Goal: Check status: Check status

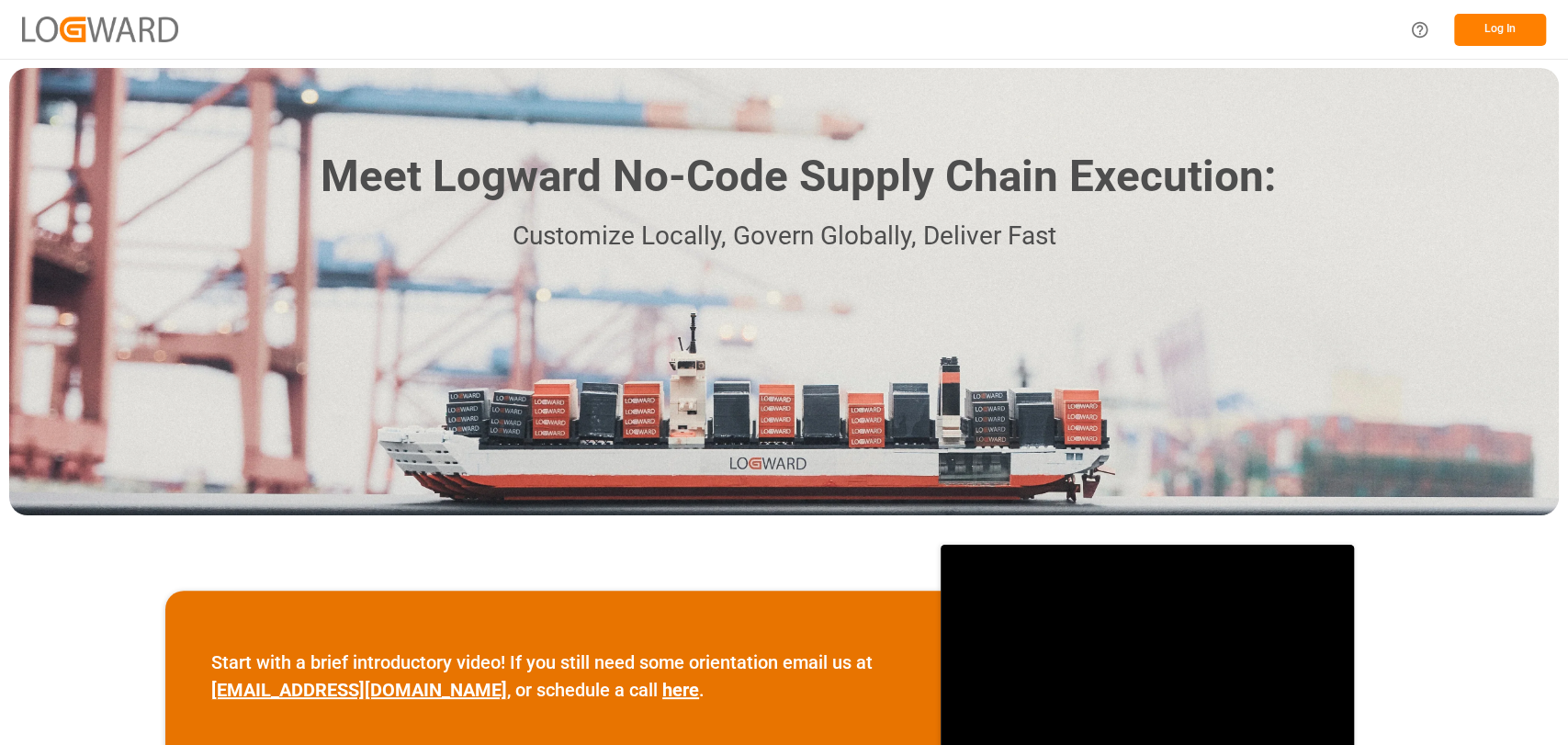
click at [1517, 24] on button "Log In" at bounding box center [1499, 29] width 91 height 32
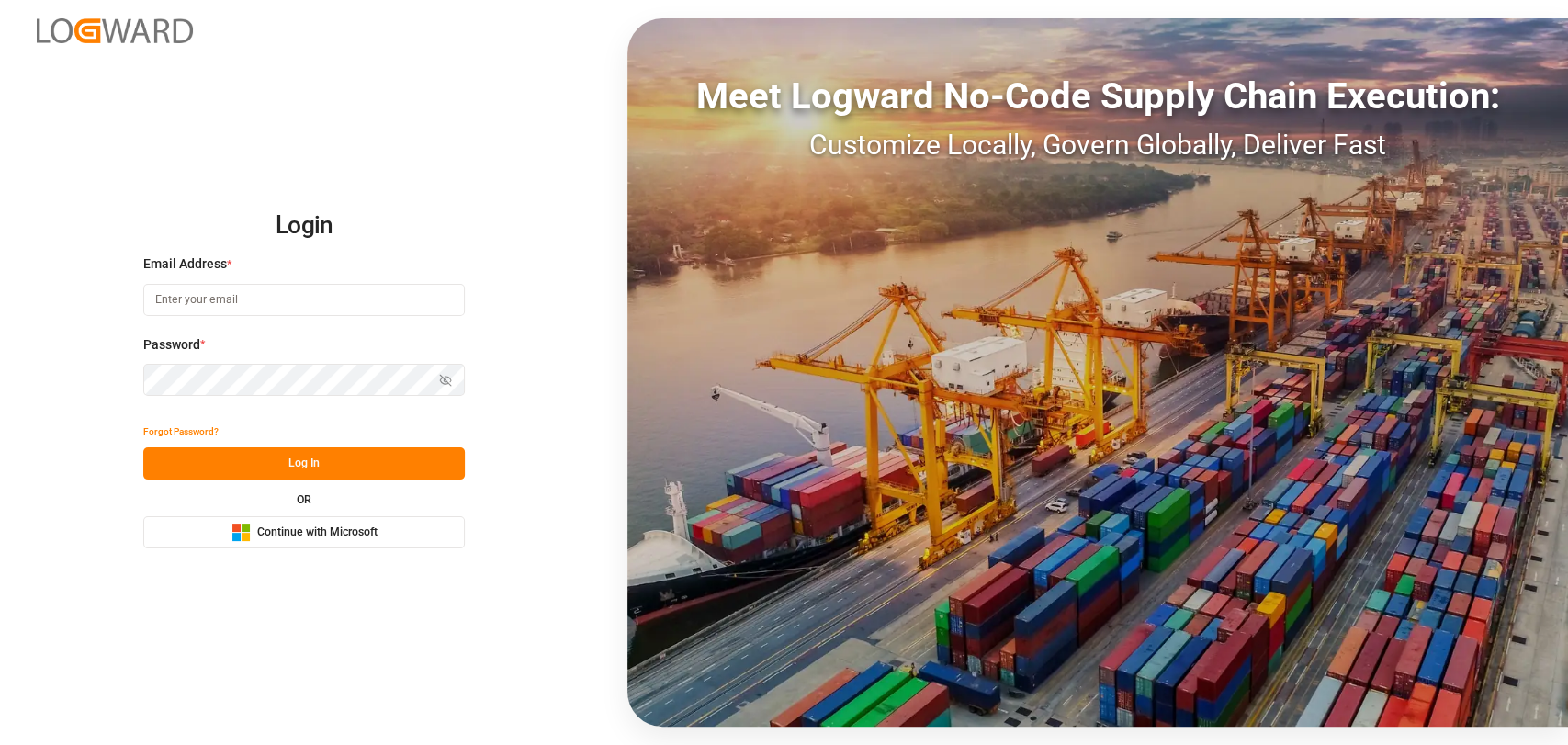
type input "[PERSON_NAME][EMAIL_ADDRESS][PERSON_NAME][DOMAIN_NAME]"
click at [342, 456] on button "Log In" at bounding box center [304, 463] width 321 height 32
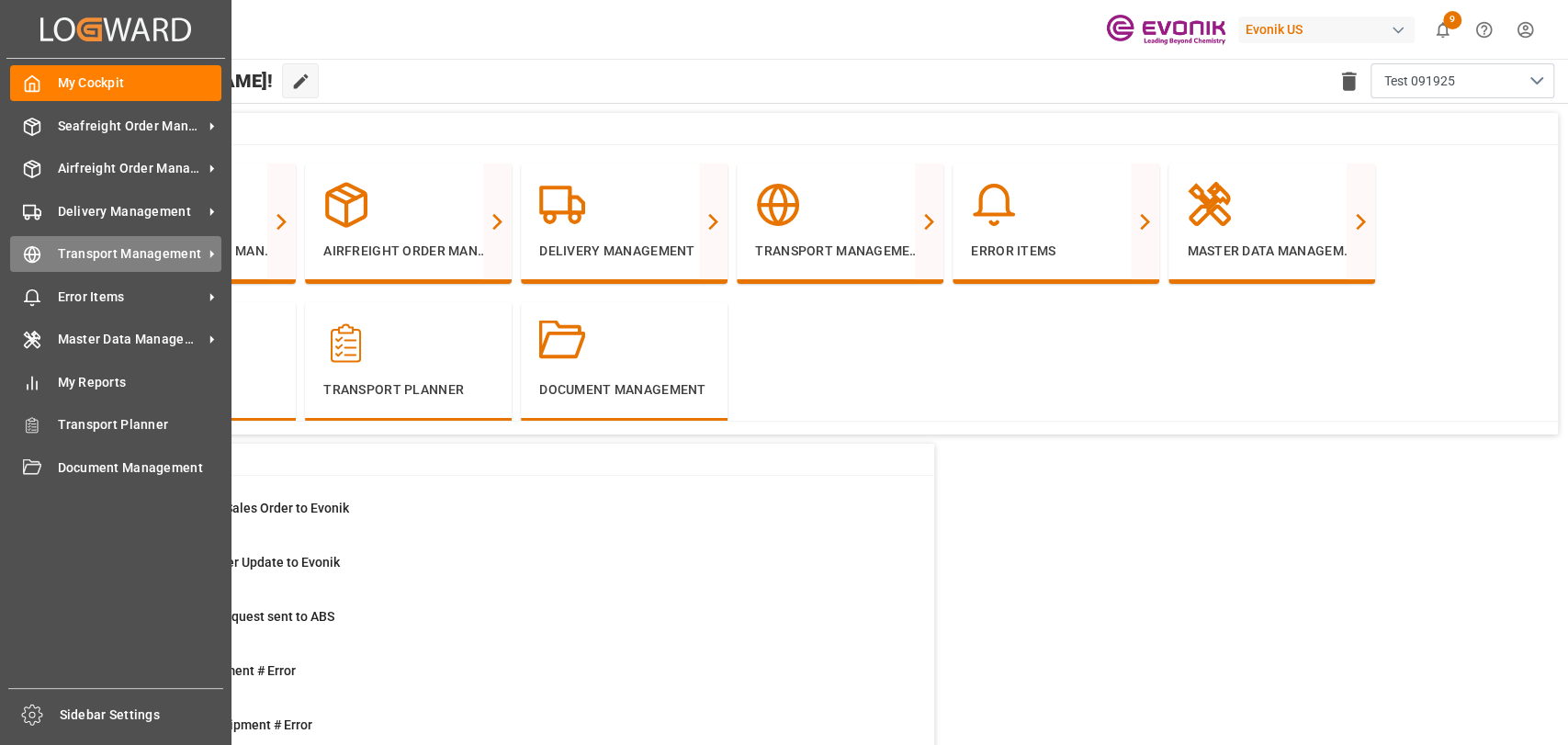
click at [64, 252] on span "Transport Management" at bounding box center [131, 255] width 145 height 20
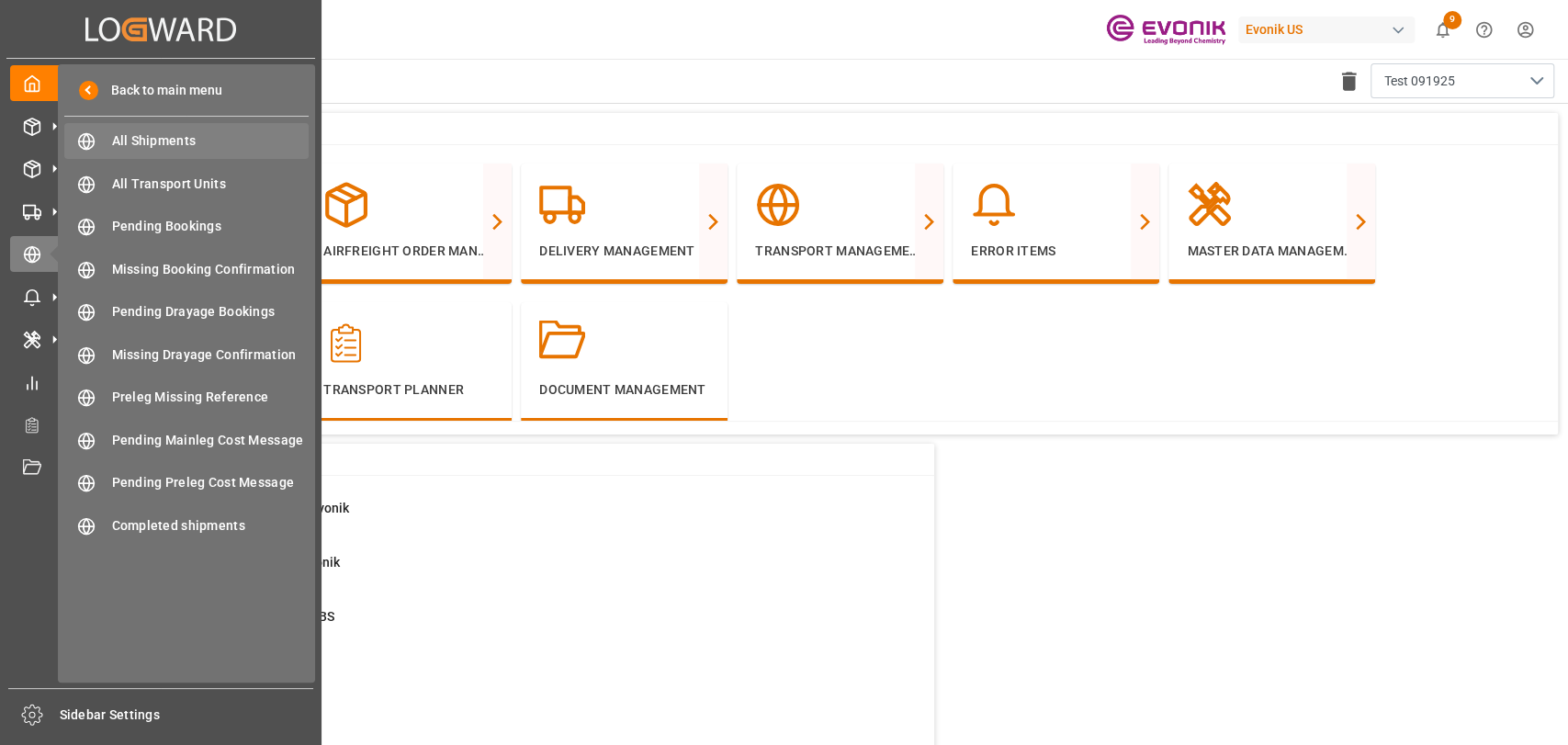
click at [143, 156] on div "All Shipments All Shipments" at bounding box center [186, 141] width 245 height 35
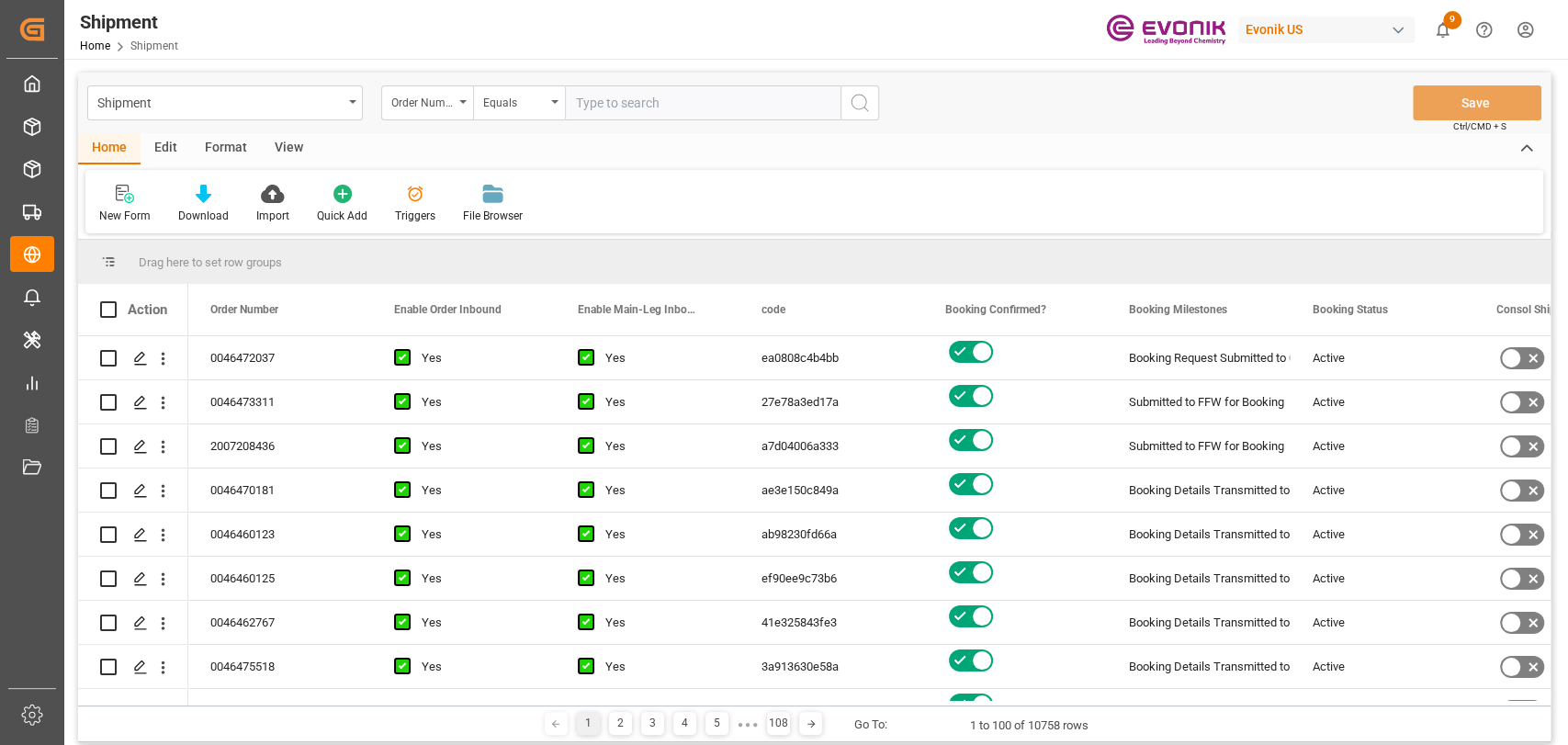
click at [598, 107] on input "text" at bounding box center [702, 103] width 275 height 35
type input "0046461596"
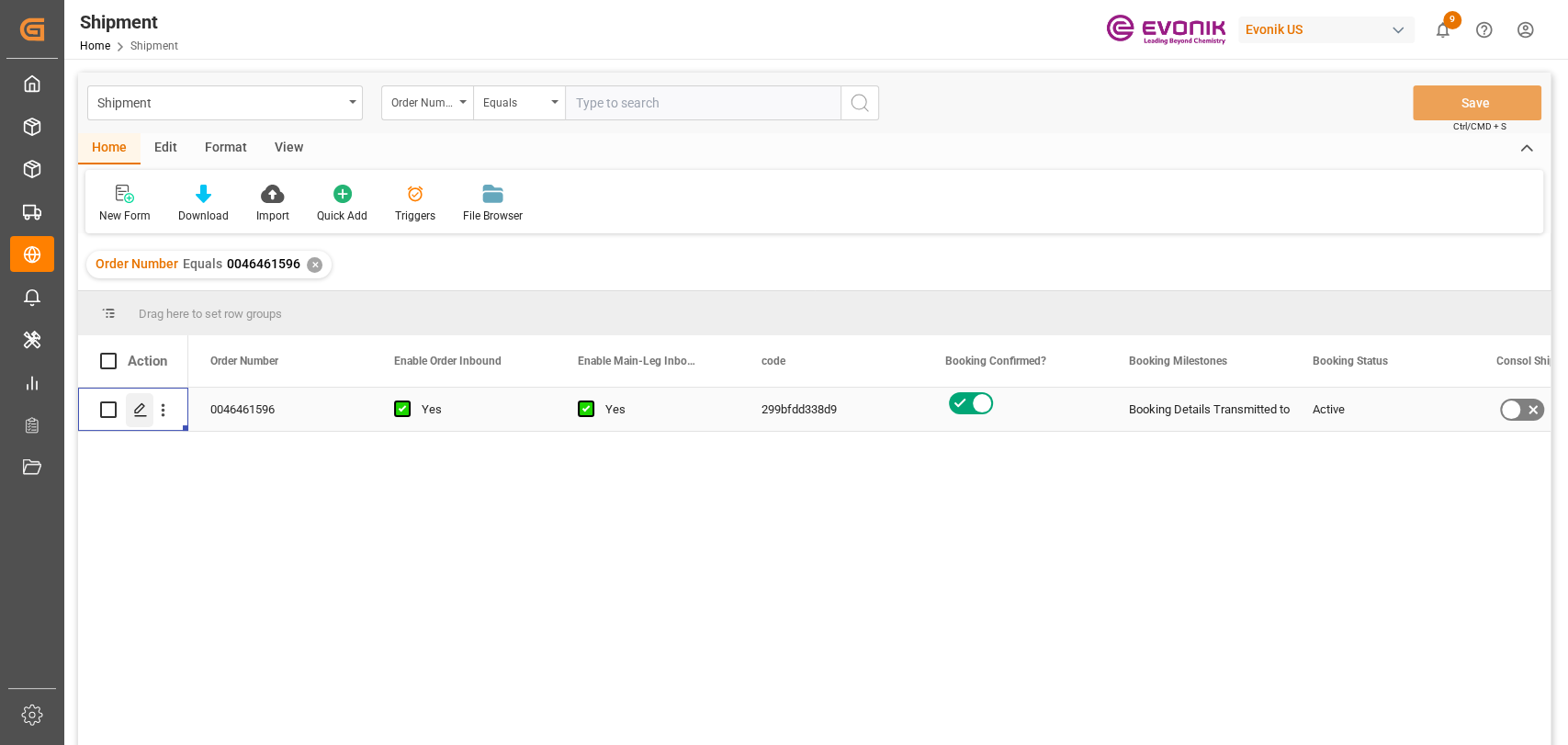
click at [134, 425] on div "Press SPACE to select this row." at bounding box center [140, 410] width 28 height 34
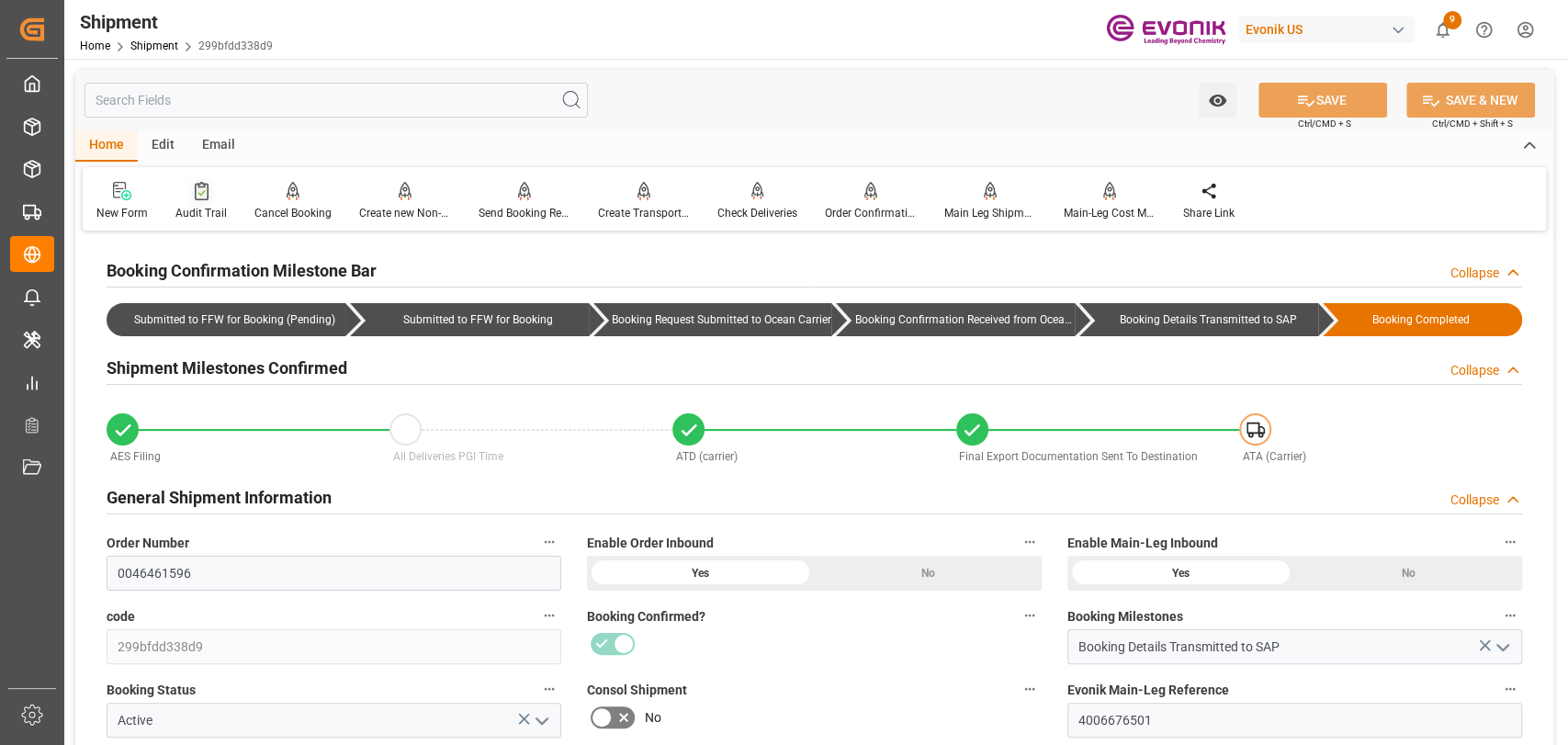
click at [213, 208] on div "Audit Trail" at bounding box center [201, 212] width 51 height 17
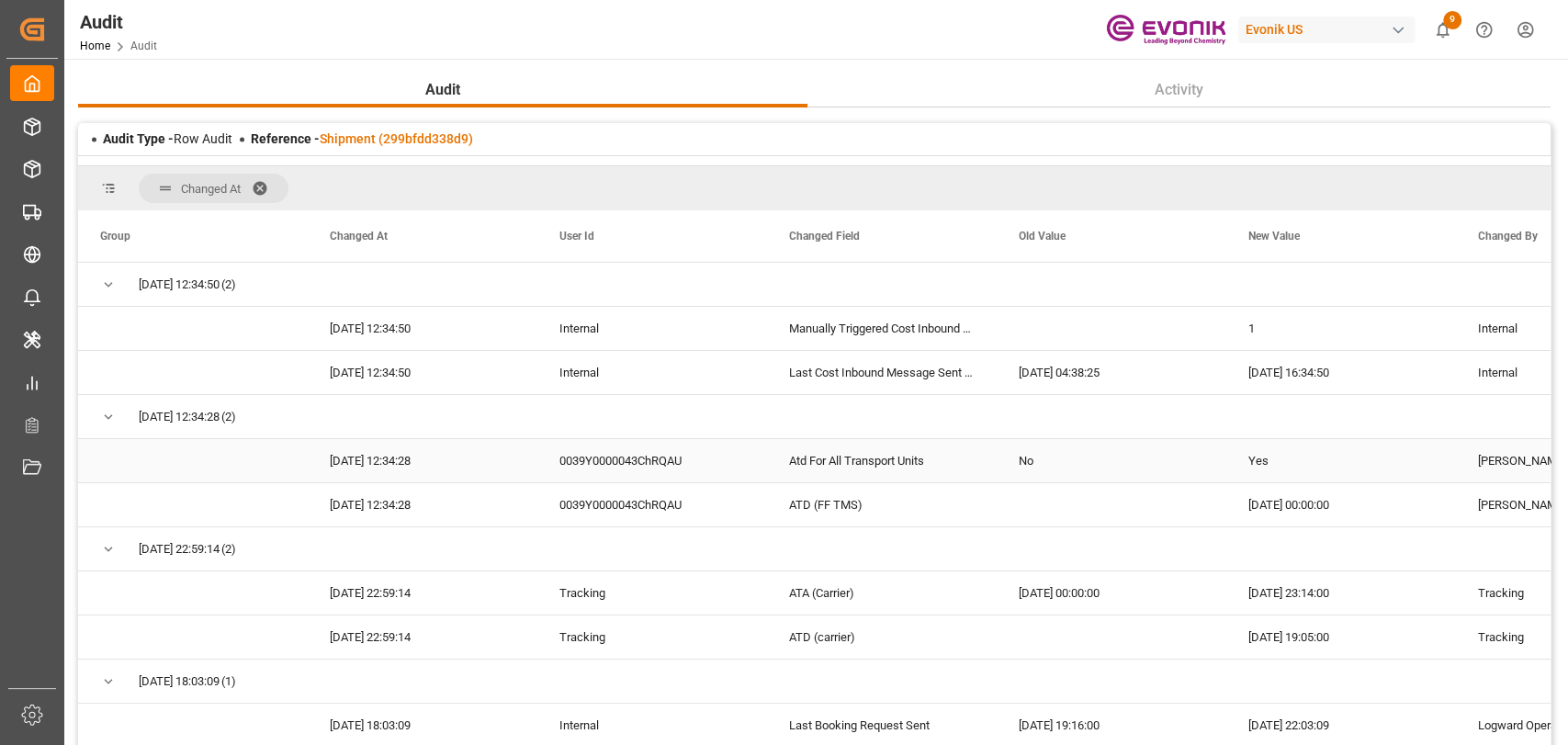
click at [1261, 447] on div "Yes" at bounding box center [1341, 461] width 230 height 43
click at [812, 501] on div "ATD (FF TMS)" at bounding box center [882, 505] width 230 height 43
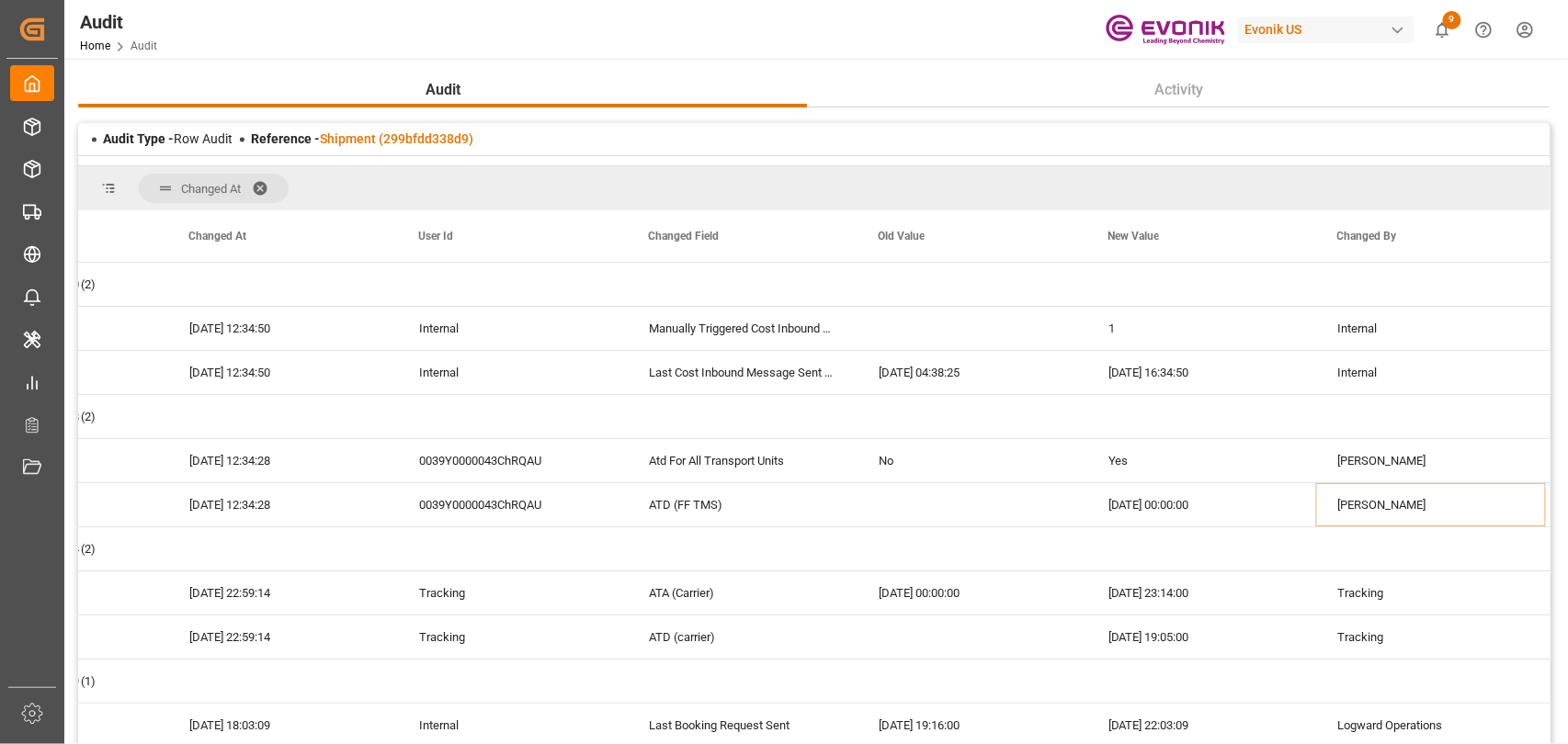
scroll to position [0, 141]
